Goal: Transaction & Acquisition: Book appointment/travel/reservation

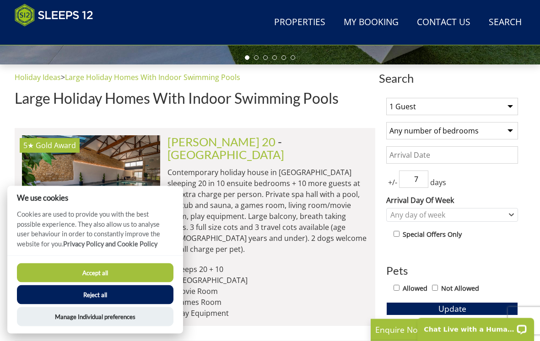
scroll to position [315, 0]
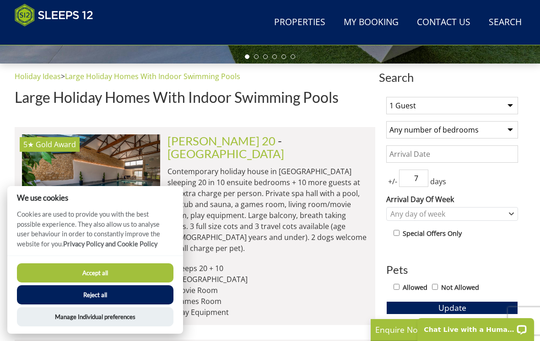
click at [70, 283] on button "Accept all" at bounding box center [95, 272] width 156 height 19
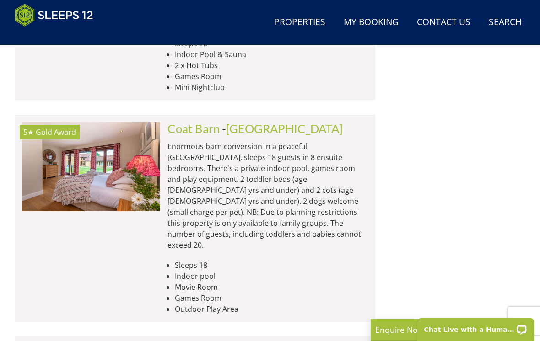
scroll to position [926, 0]
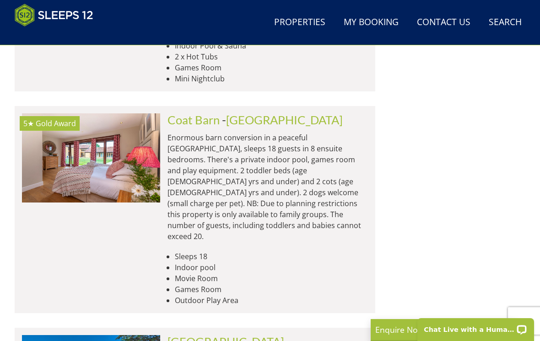
click at [181, 113] on link "Coat Barn" at bounding box center [193, 120] width 52 height 14
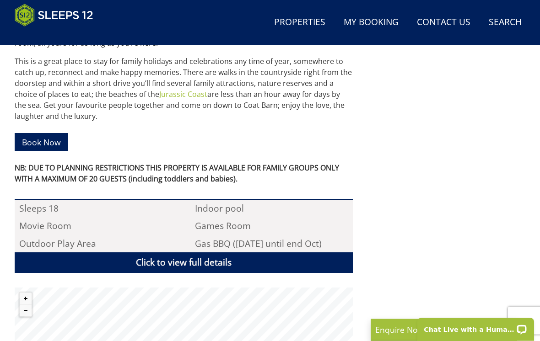
scroll to position [505, 0]
click at [150, 252] on link "Click to view full details" at bounding box center [184, 262] width 338 height 21
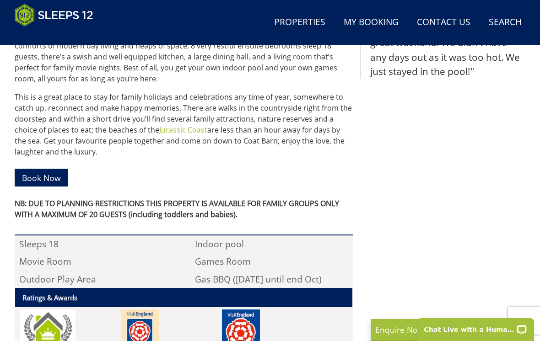
scroll to position [469, 0]
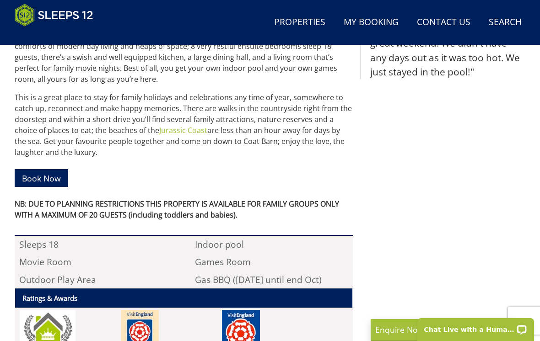
click at [35, 169] on link "Book Now" at bounding box center [42, 178] width 54 height 18
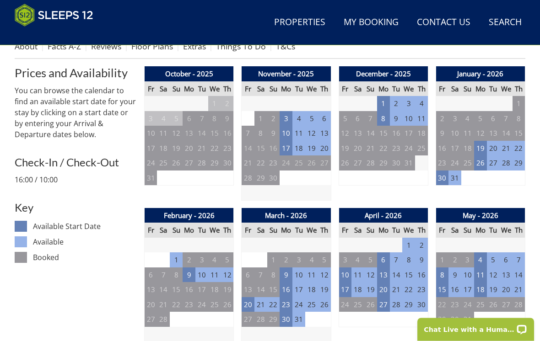
scroll to position [368, 0]
click at [385, 271] on td "13" at bounding box center [383, 275] width 13 height 15
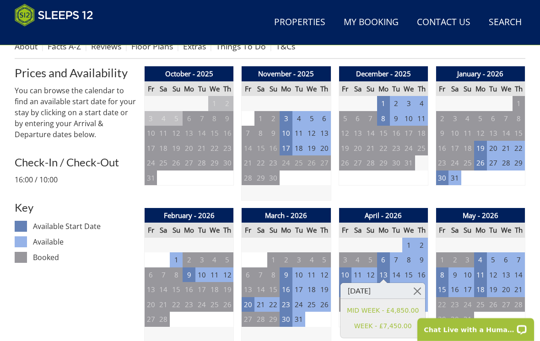
click at [419, 292] on link at bounding box center [417, 291] width 16 height 16
